Goal: Task Accomplishment & Management: Complete application form

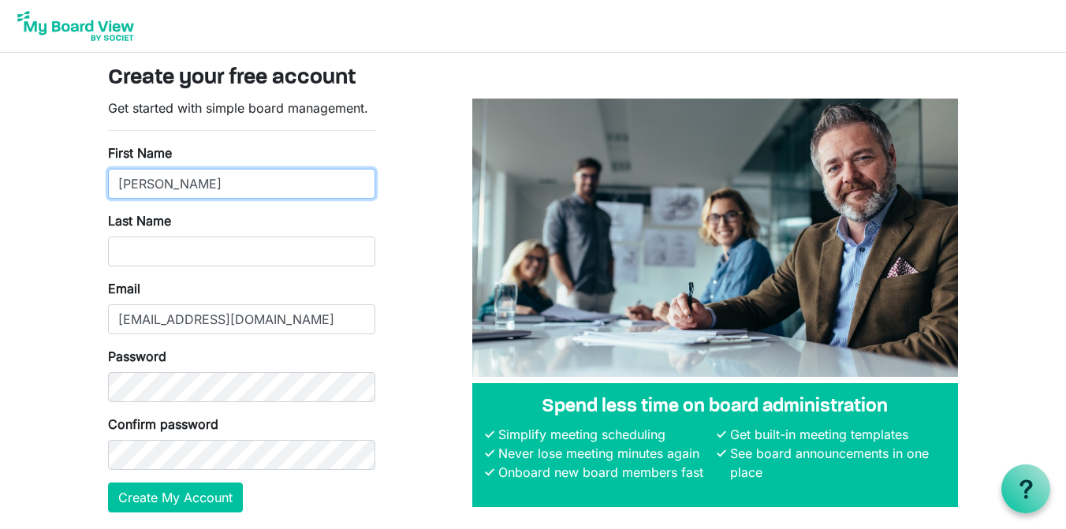
type input "Phillip"
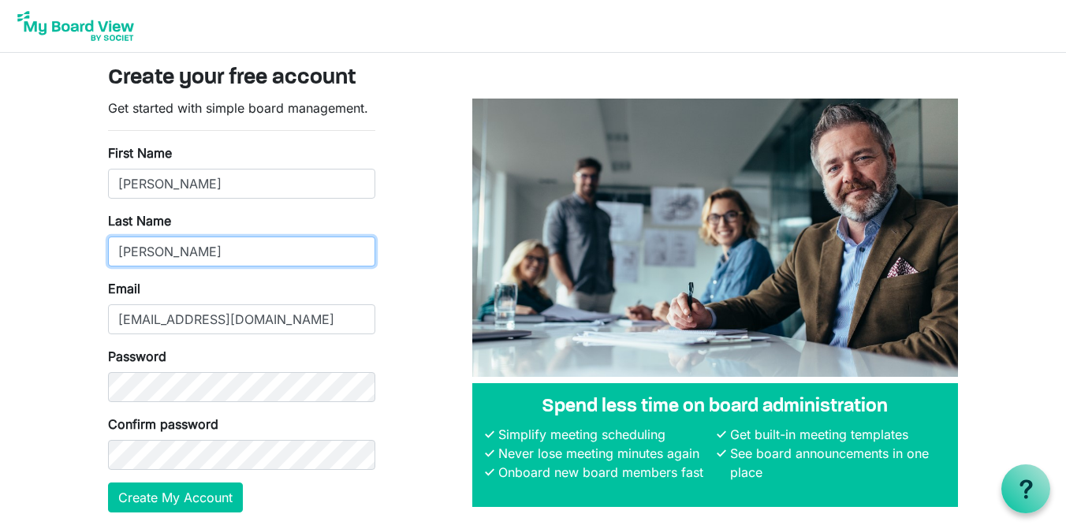
type input "Nemmers"
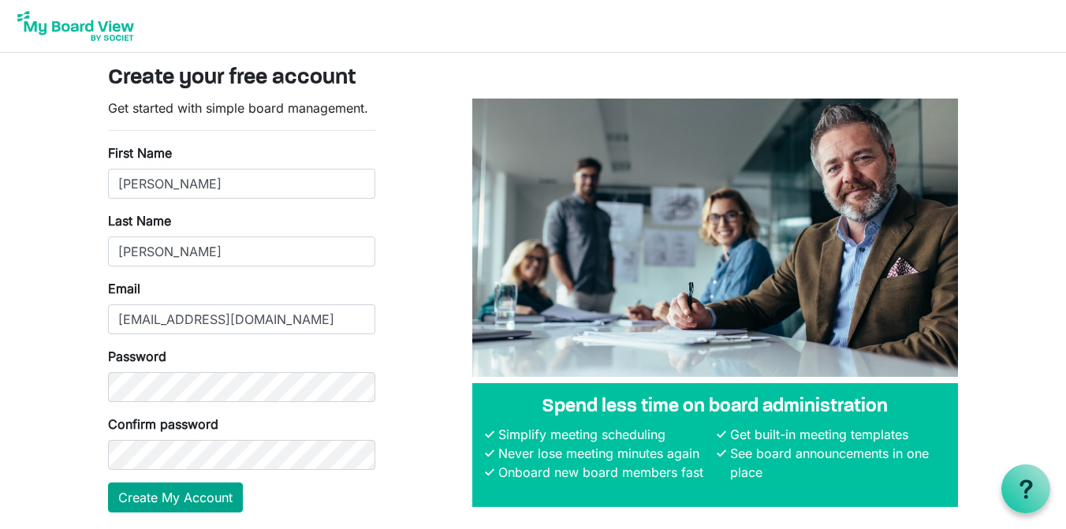
click at [207, 497] on button "Create My Account" at bounding box center [175, 498] width 135 height 30
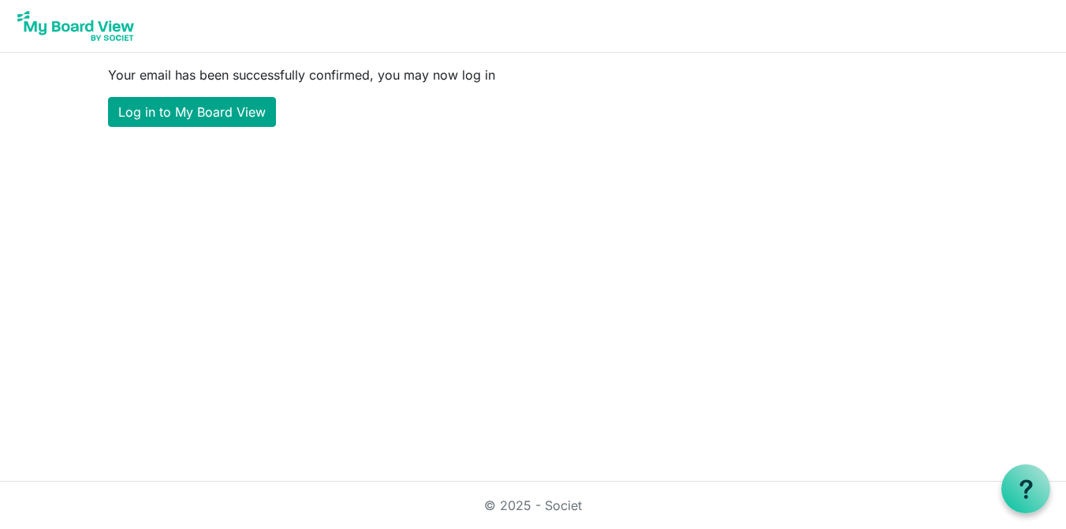
click at [206, 118] on link "Log in to My Board View" at bounding box center [192, 112] width 168 height 30
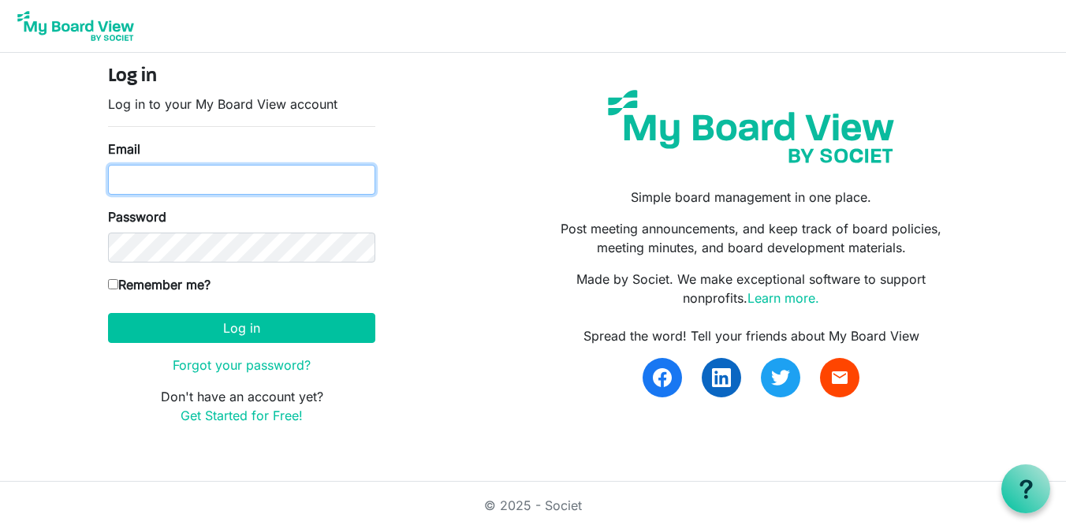
type input "[EMAIL_ADDRESS][DOMAIN_NAME]"
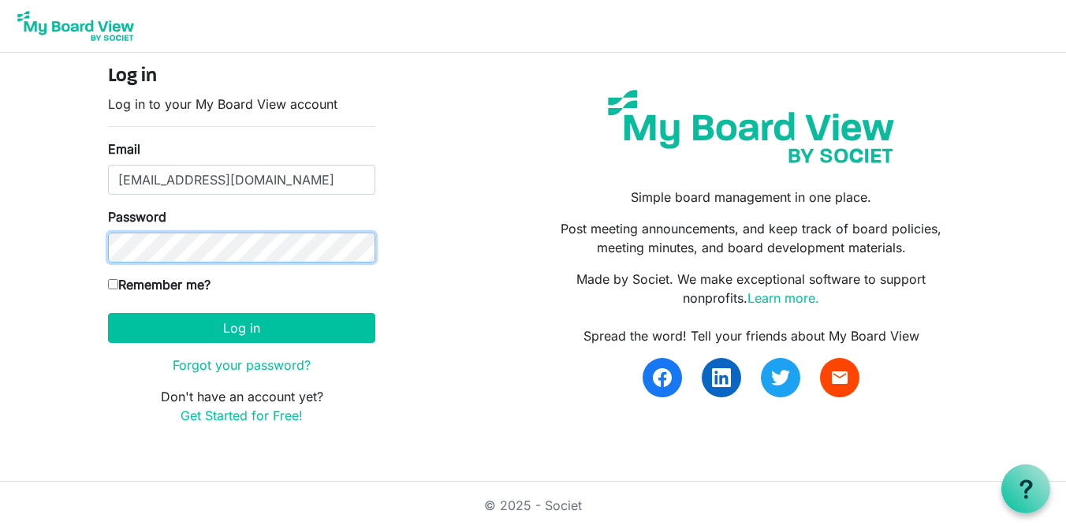
click at [241, 327] on button "Log in" at bounding box center [241, 328] width 267 height 30
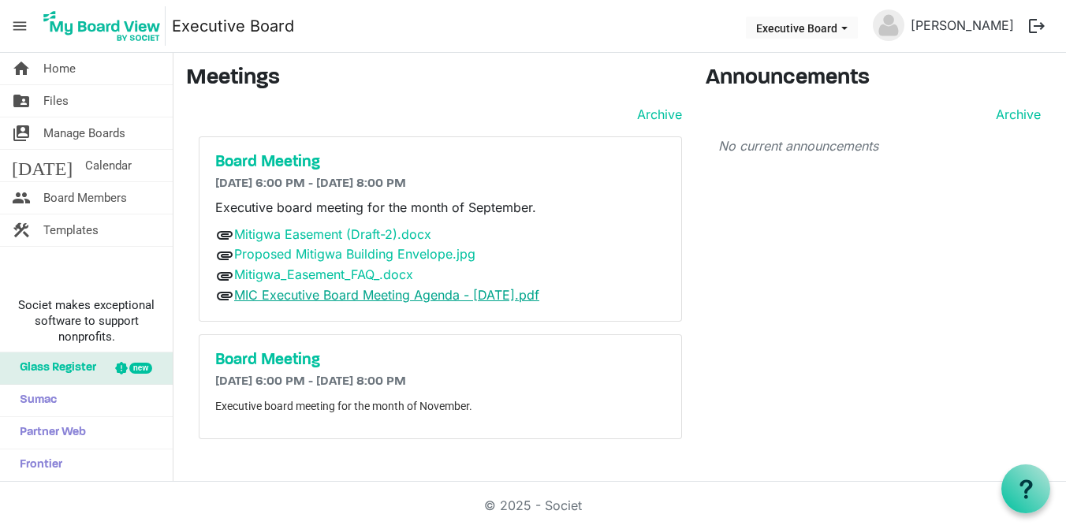
click at [297, 296] on link "MIC Executive Board Meeting Agenda - 9.17.2025.pdf" at bounding box center [386, 295] width 305 height 16
click at [325, 272] on link "Mitigwa_Easement_FAQ_.docx" at bounding box center [323, 275] width 179 height 16
click at [270, 361] on h5 "Board Meeting" at bounding box center [440, 360] width 450 height 19
click at [970, 27] on link "[PERSON_NAME]" at bounding box center [963, 25] width 116 height 32
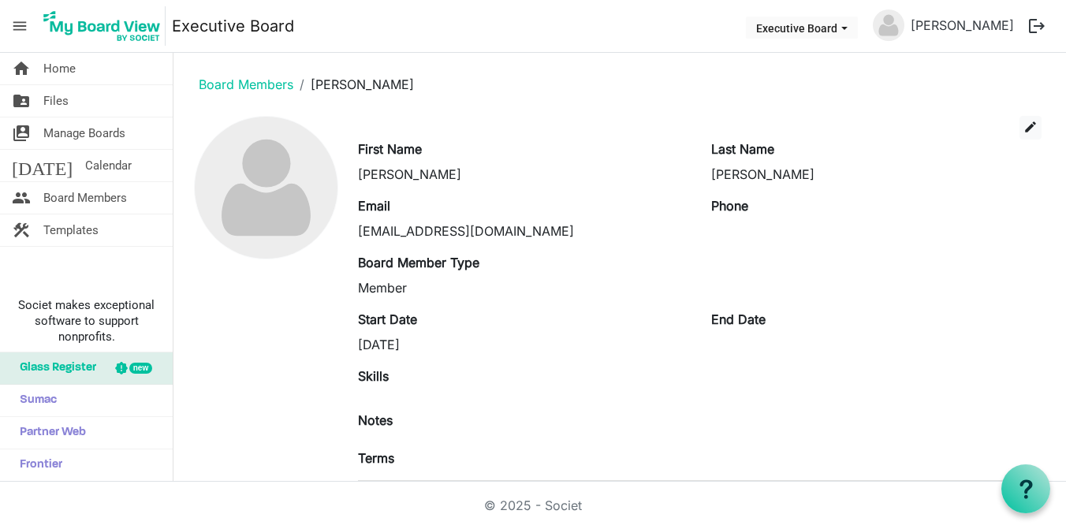
click at [1038, 24] on button "logout" at bounding box center [1037, 25] width 33 height 33
